Goal: Task Accomplishment & Management: Manage account settings

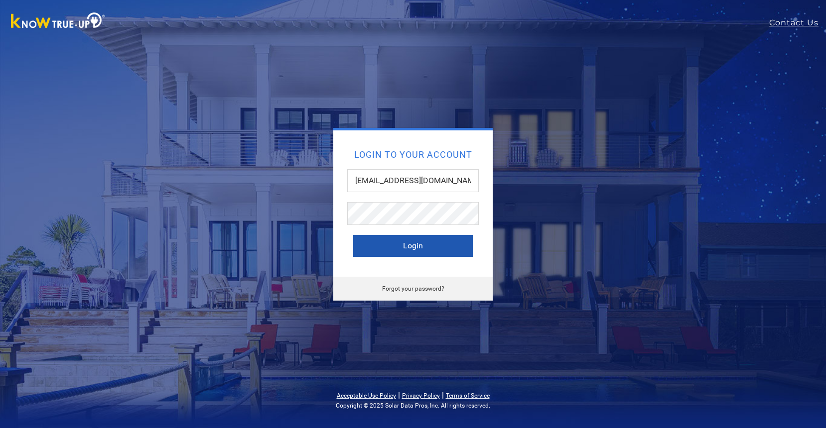
click at [419, 245] on button "Login" at bounding box center [413, 246] width 120 height 22
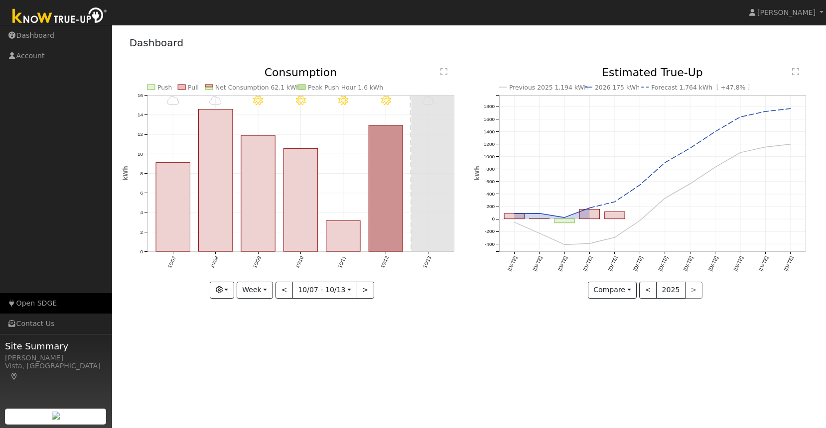
click at [39, 301] on link "Open SDGE" at bounding box center [56, 303] width 112 height 20
click at [786, 9] on span "Cathrin Eckle" at bounding box center [786, 12] width 58 height 8
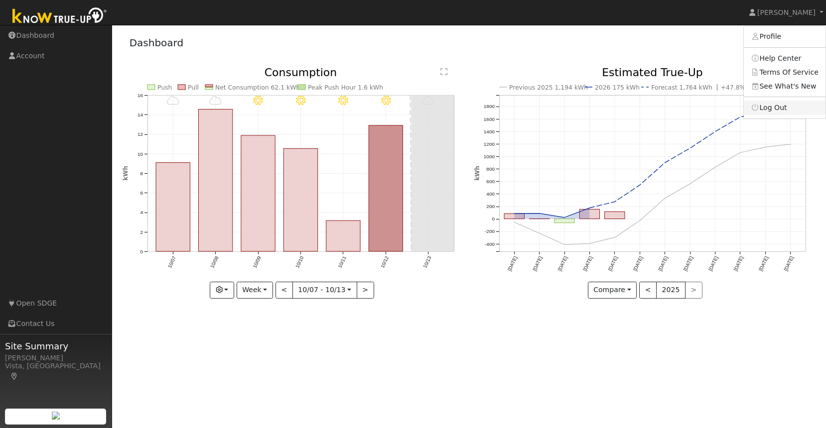
click at [772, 103] on link "Log Out" at bounding box center [785, 108] width 82 height 14
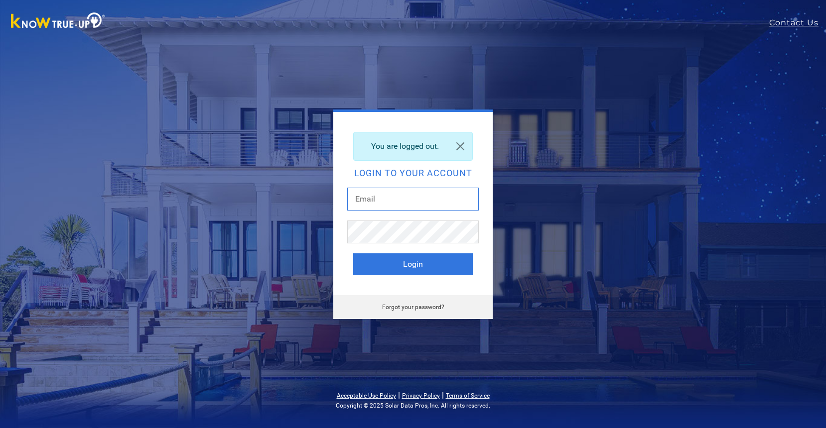
type input "[EMAIL_ADDRESS][DOMAIN_NAME]"
